Goal: Navigation & Orientation: Go to known website

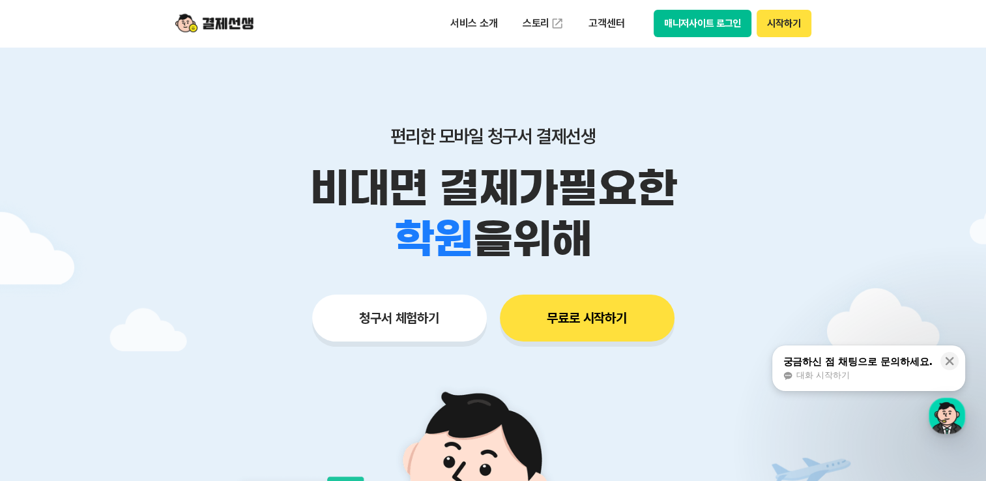
click at [711, 19] on button "매니저사이트 로그인" at bounding box center [702, 23] width 98 height 27
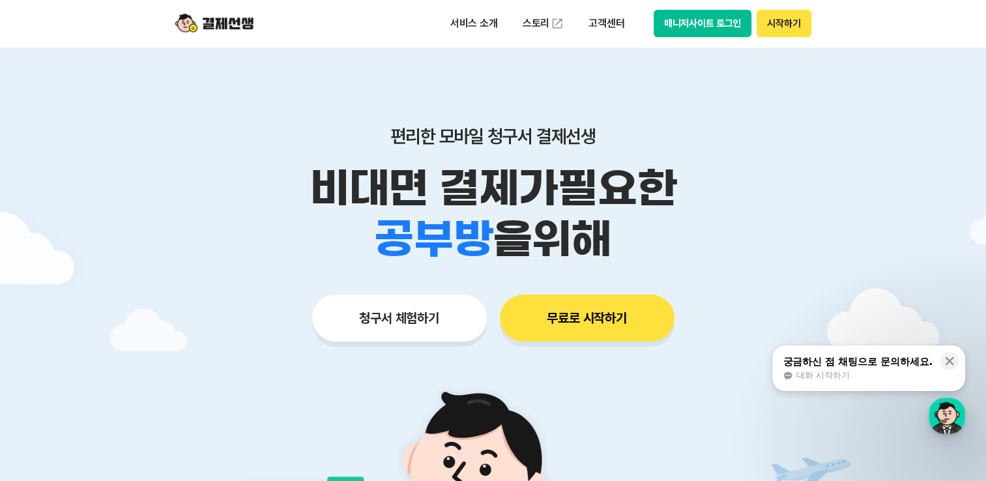
click at [672, 35] on button "매니저사이트 로그인" at bounding box center [702, 23] width 98 height 27
